Goal: Task Accomplishment & Management: Manage account settings

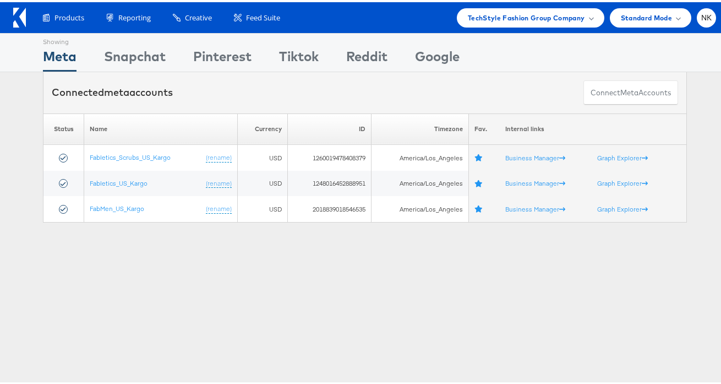
click at [18, 15] on icon at bounding box center [19, 16] width 13 height 20
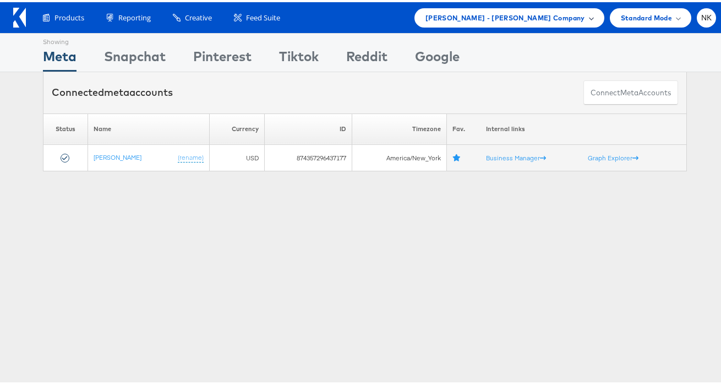
click at [504, 21] on span "Mason - Alexis Bittar Company" at bounding box center [506, 16] width 160 height 12
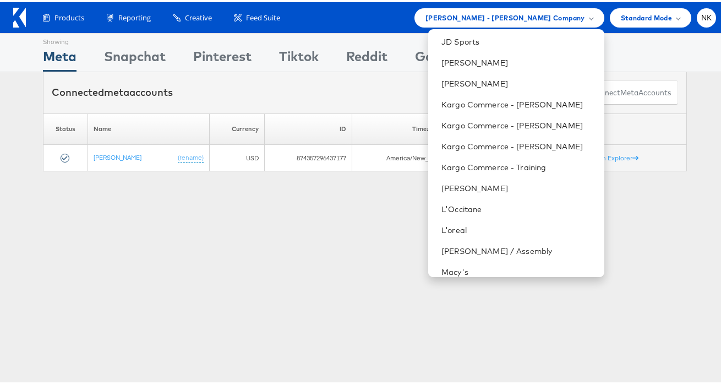
scroll to position [400, 0]
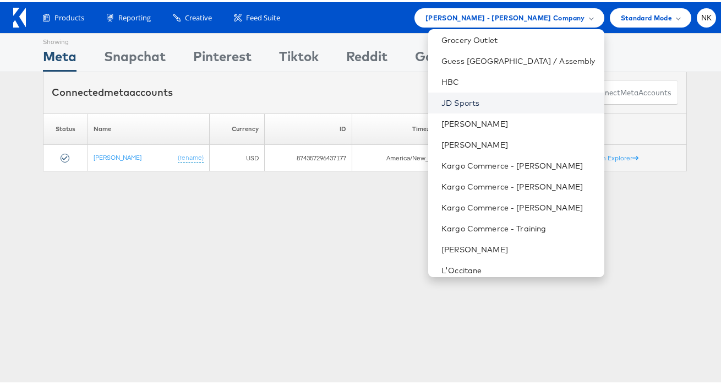
click at [472, 99] on link "JD Sports" at bounding box center [519, 100] width 154 height 11
